Goal: Navigation & Orientation: Find specific page/section

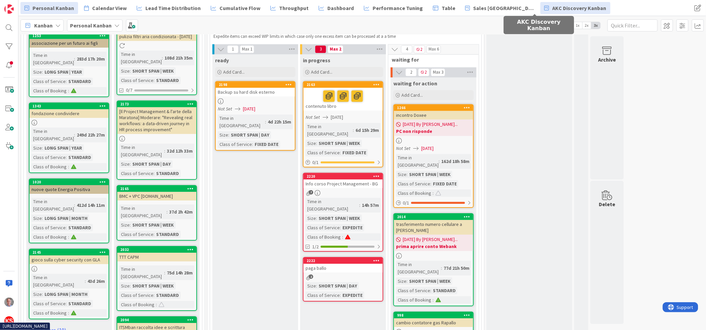
click at [553, 9] on span "AKC Discovery Kanban" at bounding box center [580, 8] width 54 height 8
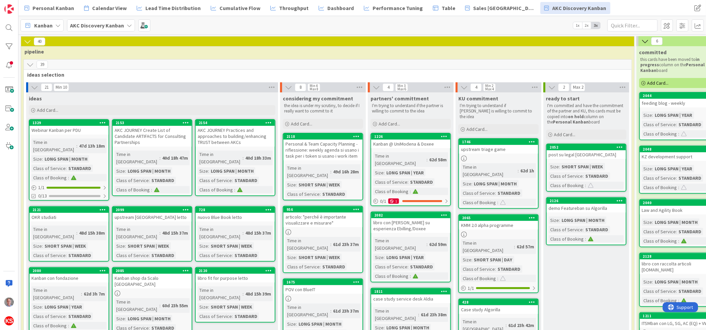
click at [577, 25] on span "1x" at bounding box center [577, 25] width 9 height 7
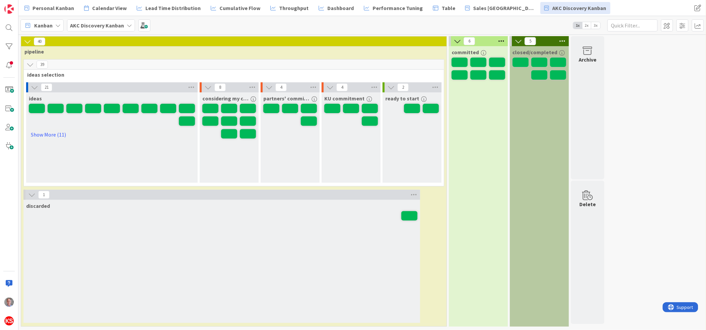
click at [597, 25] on span "3x" at bounding box center [596, 25] width 9 height 7
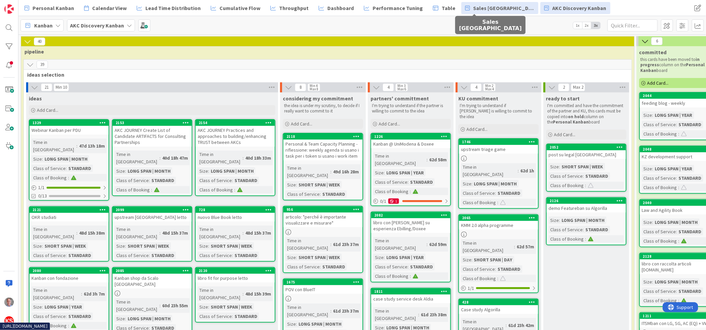
click at [484, 8] on span "Sales [GEOGRAPHIC_DATA]" at bounding box center [504, 8] width 61 height 8
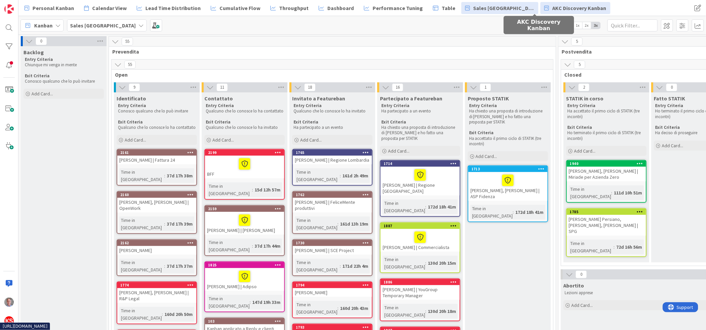
click at [541, 2] on link "AKC Discovery Kanban" at bounding box center [576, 8] width 70 height 12
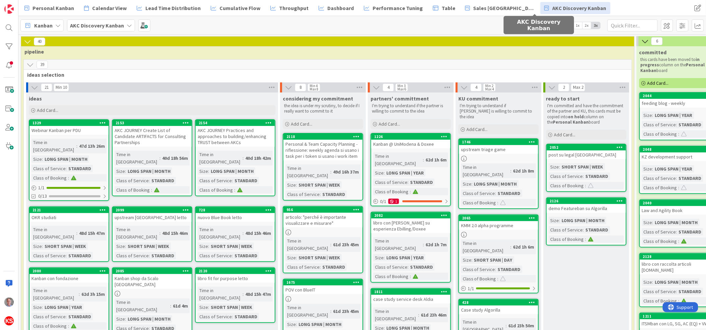
click at [573, 24] on span "1x" at bounding box center [577, 25] width 9 height 7
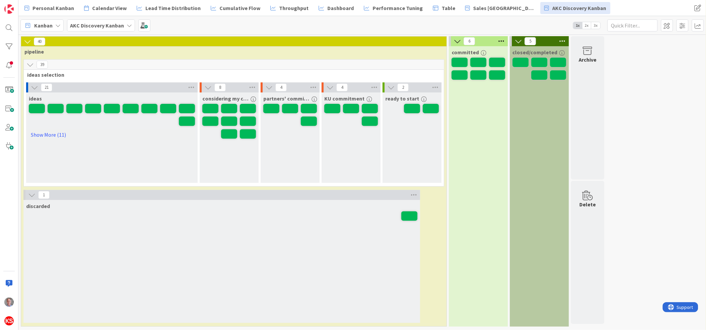
click at [597, 25] on span "3x" at bounding box center [596, 25] width 9 height 7
